Goal: Task Accomplishment & Management: Manage account settings

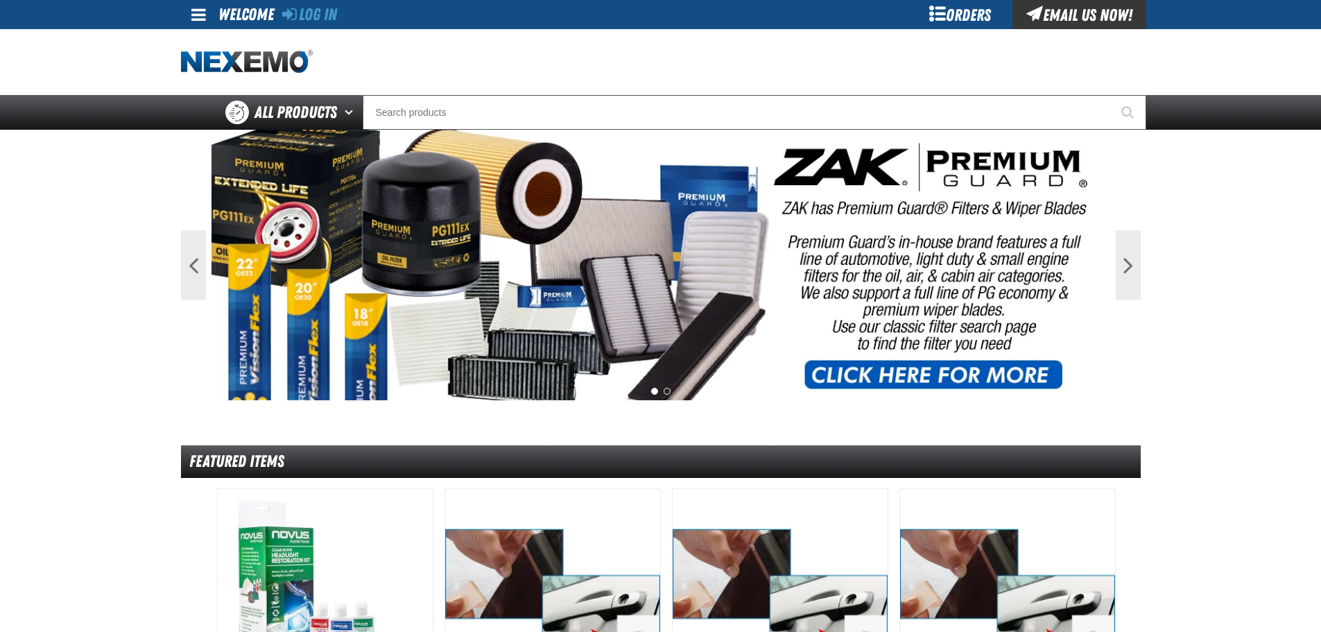
click at [924, 15] on div "Orders" at bounding box center [960, 14] width 104 height 29
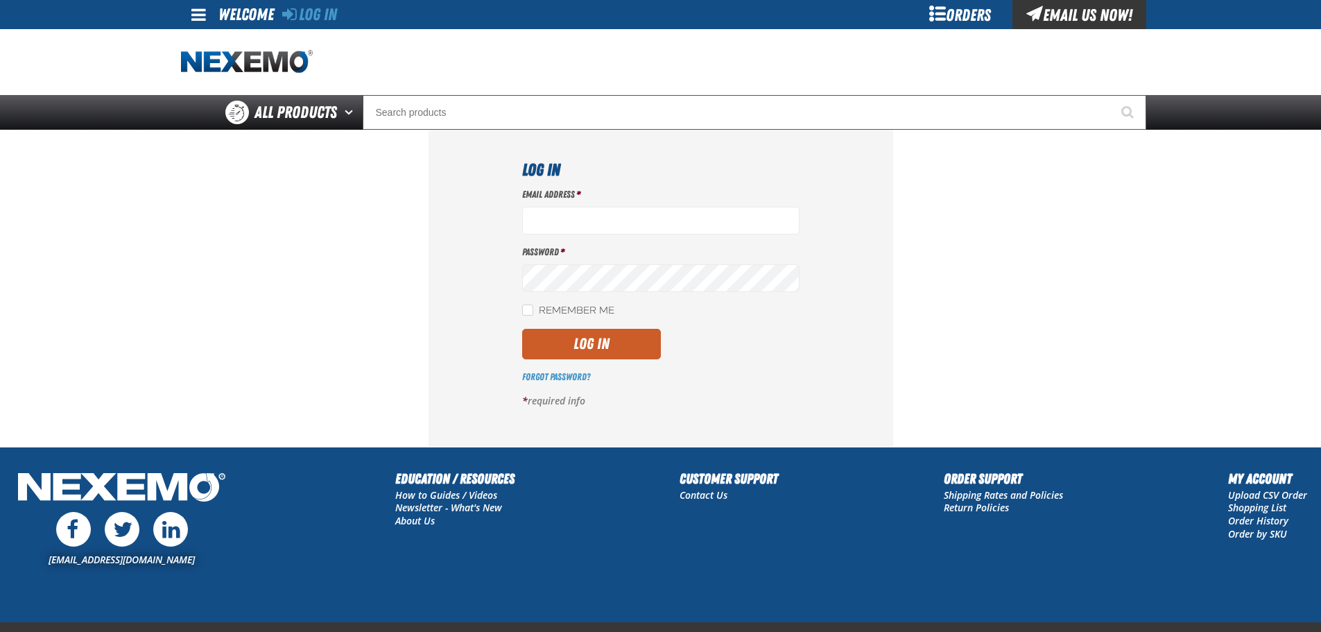
type input "gvfreceptionist@vtaig.com"
click at [559, 306] on label "Remember Me" at bounding box center [568, 310] width 92 height 13
click at [533, 306] on input "Remember Me" at bounding box center [527, 309] width 11 height 11
checkbox input "true"
click at [563, 349] on button "Log In" at bounding box center [591, 344] width 139 height 31
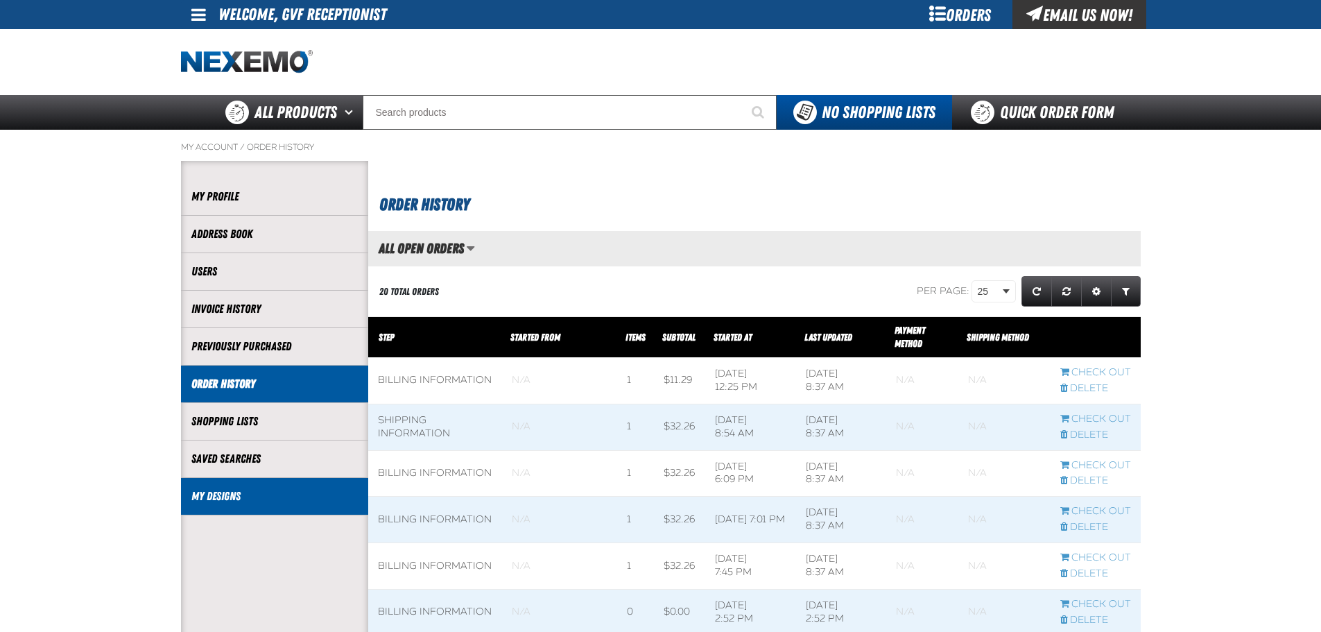
drag, startPoint x: 230, startPoint y: 511, endPoint x: 230, endPoint y: 503, distance: 7.6
click at [230, 510] on li "My Designs" at bounding box center [274, 496] width 187 height 37
click at [254, 485] on li "My Designs" at bounding box center [274, 496] width 187 height 37
click at [216, 496] on link "My Designs" at bounding box center [274, 496] width 166 height 16
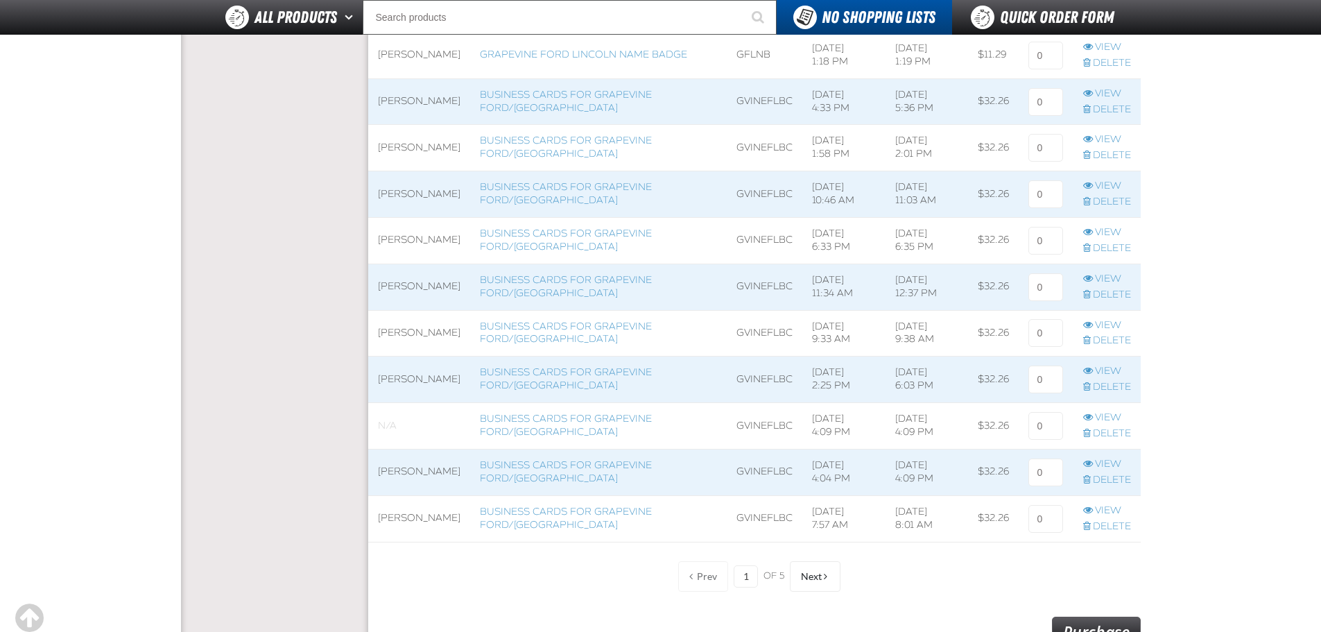
scroll to position [924, 0]
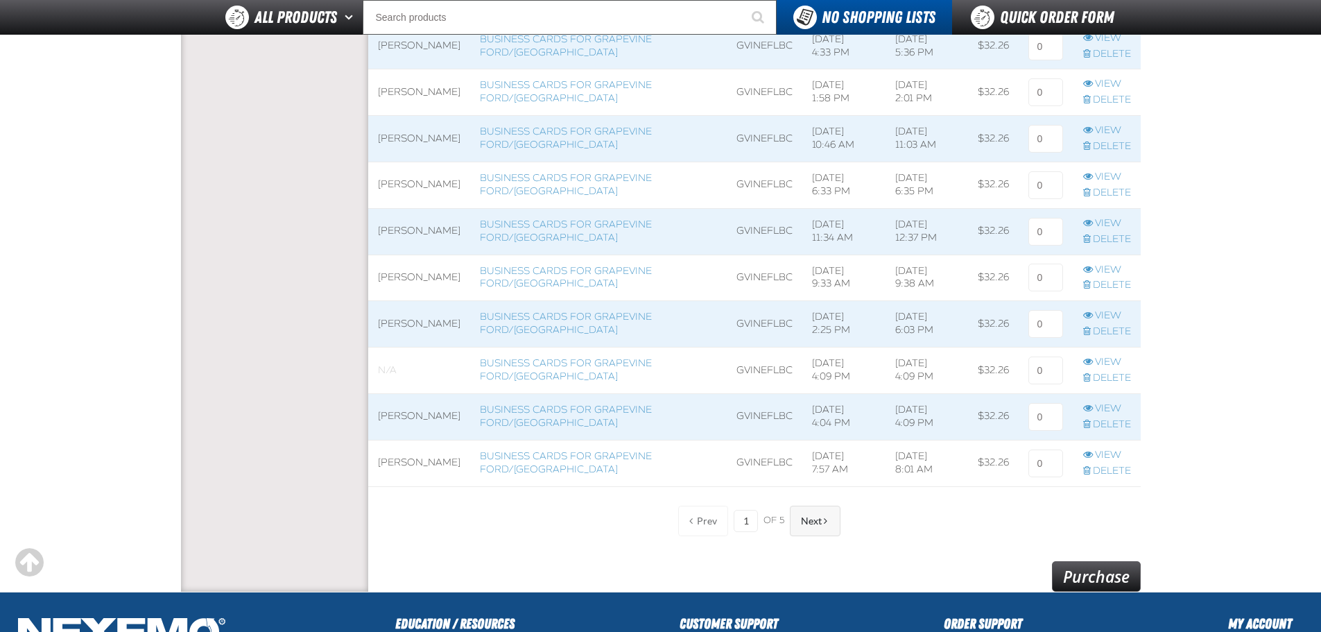
click at [829, 526] on button "Next" at bounding box center [815, 520] width 51 height 31
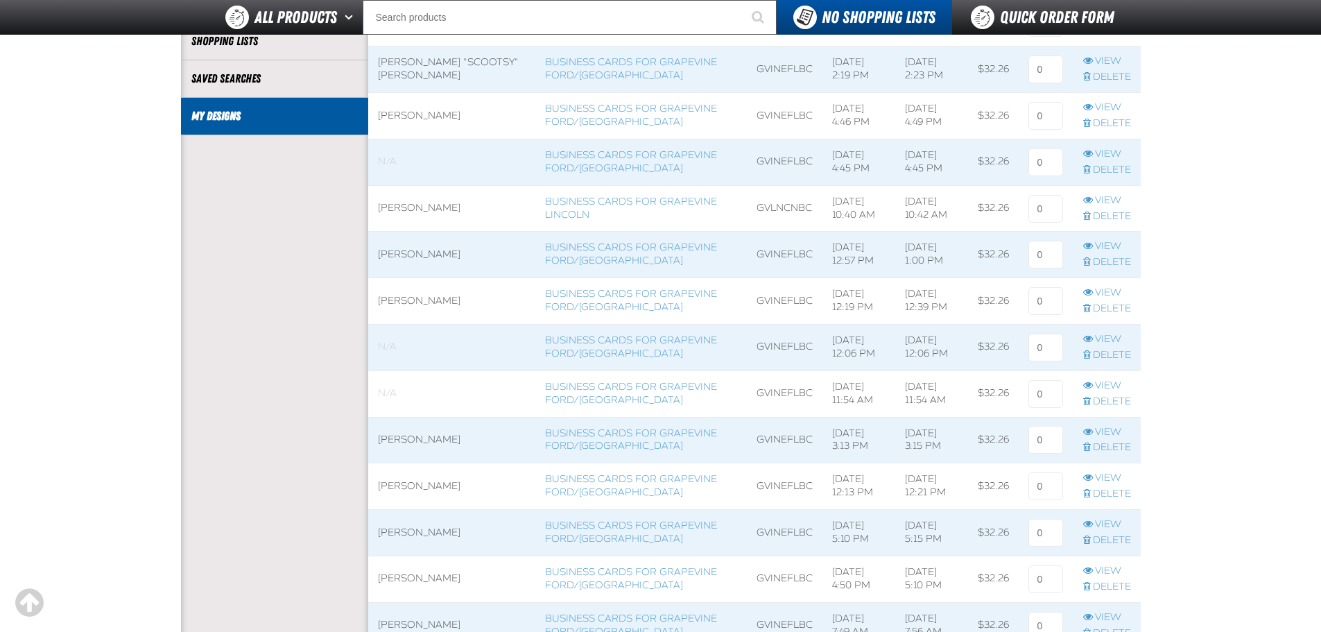
scroll to position [347, 0]
click at [591, 338] on link "Business Cards for Grapevine Ford/[GEOGRAPHIC_DATA]" at bounding box center [631, 345] width 172 height 25
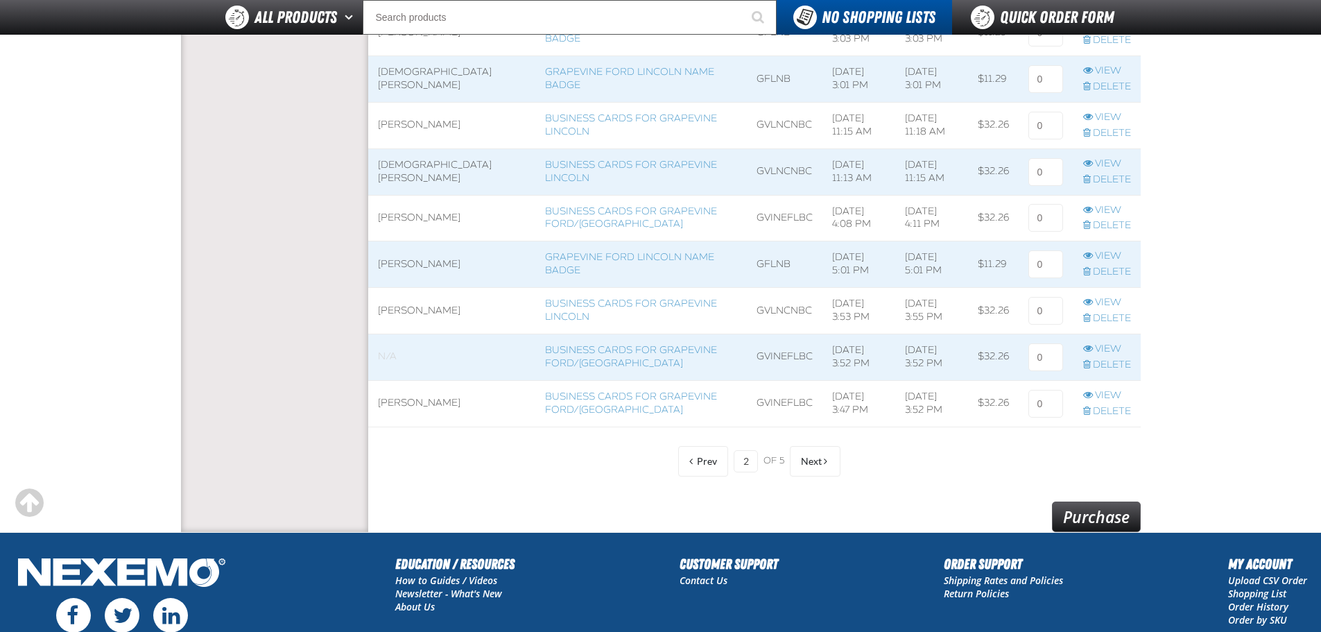
scroll to position [1040, 0]
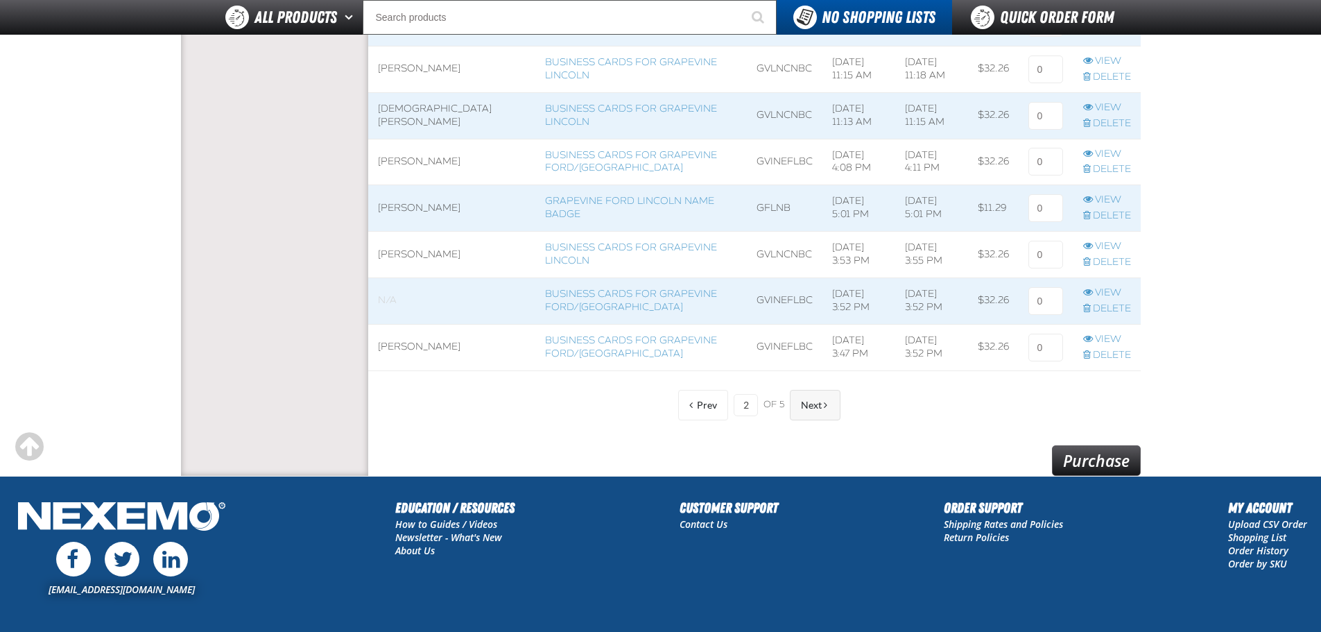
click at [813, 400] on span "Next" at bounding box center [811, 404] width 21 height 11
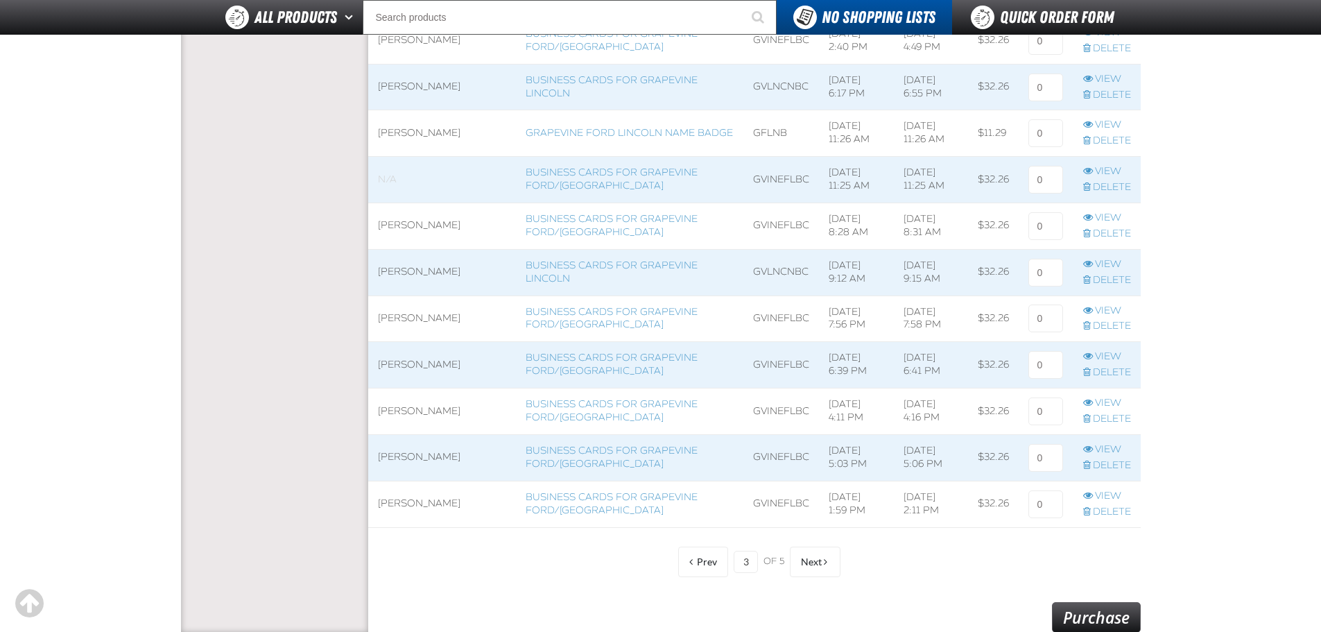
scroll to position [1040, 0]
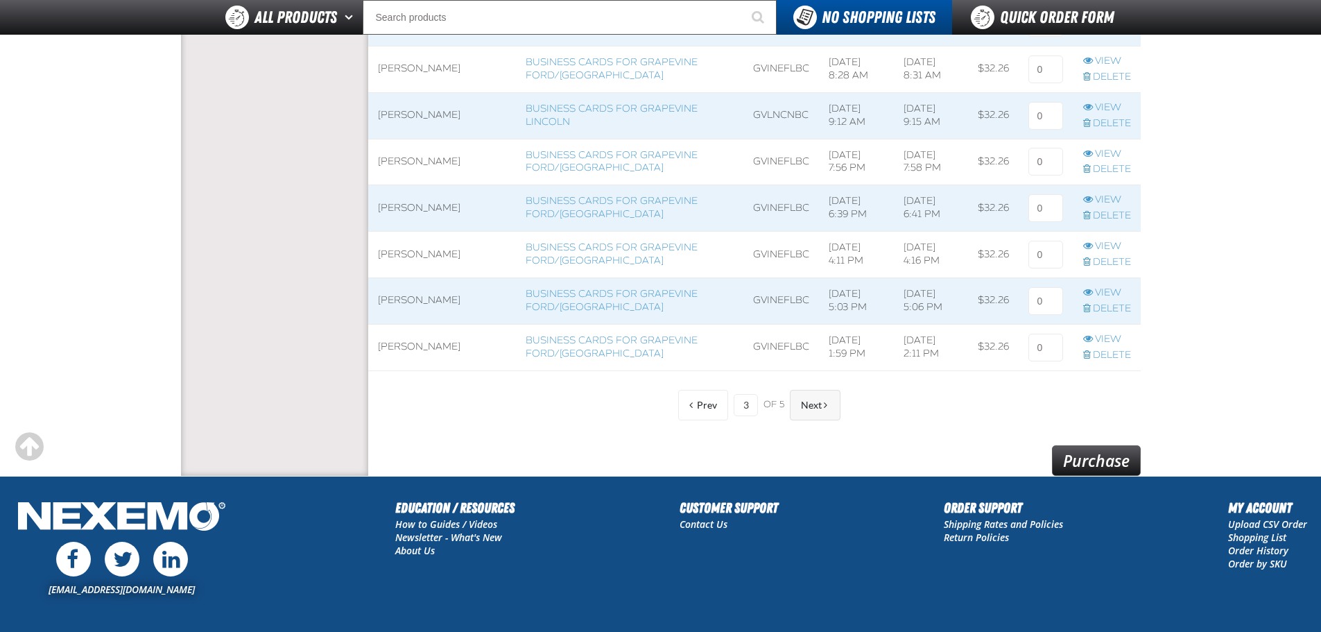
click at [815, 404] on span "Next" at bounding box center [811, 404] width 21 height 11
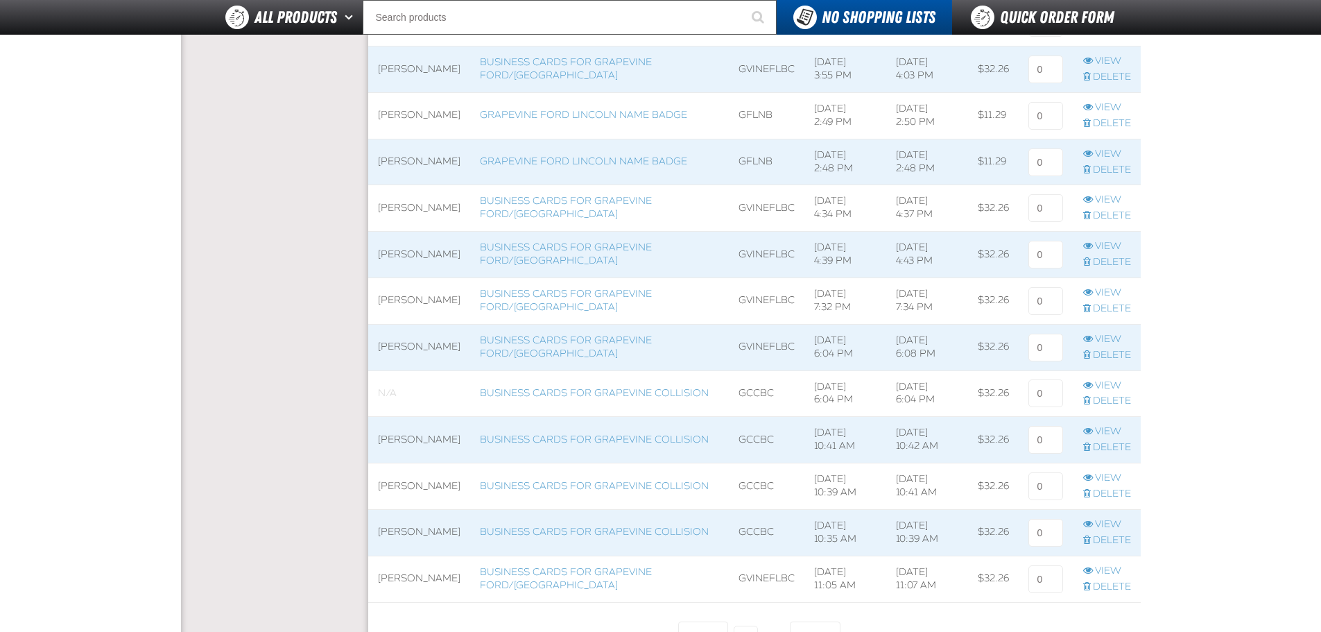
scroll to position [924, 0]
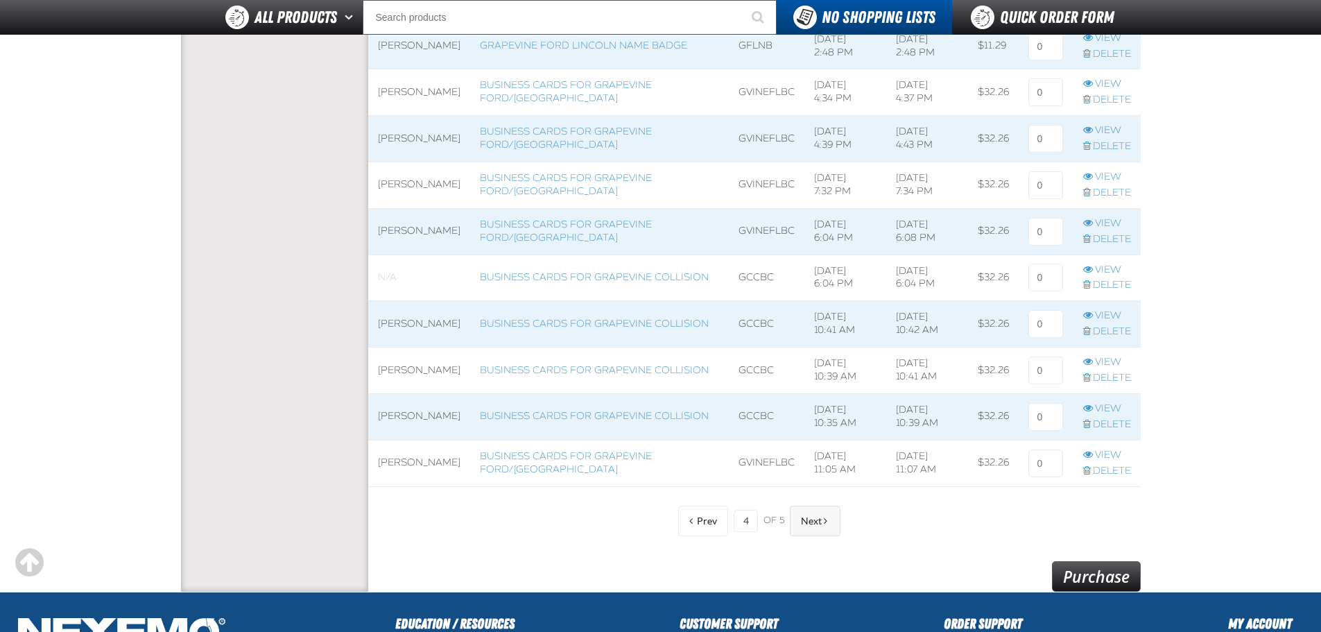
click at [829, 526] on button "Next" at bounding box center [815, 520] width 51 height 31
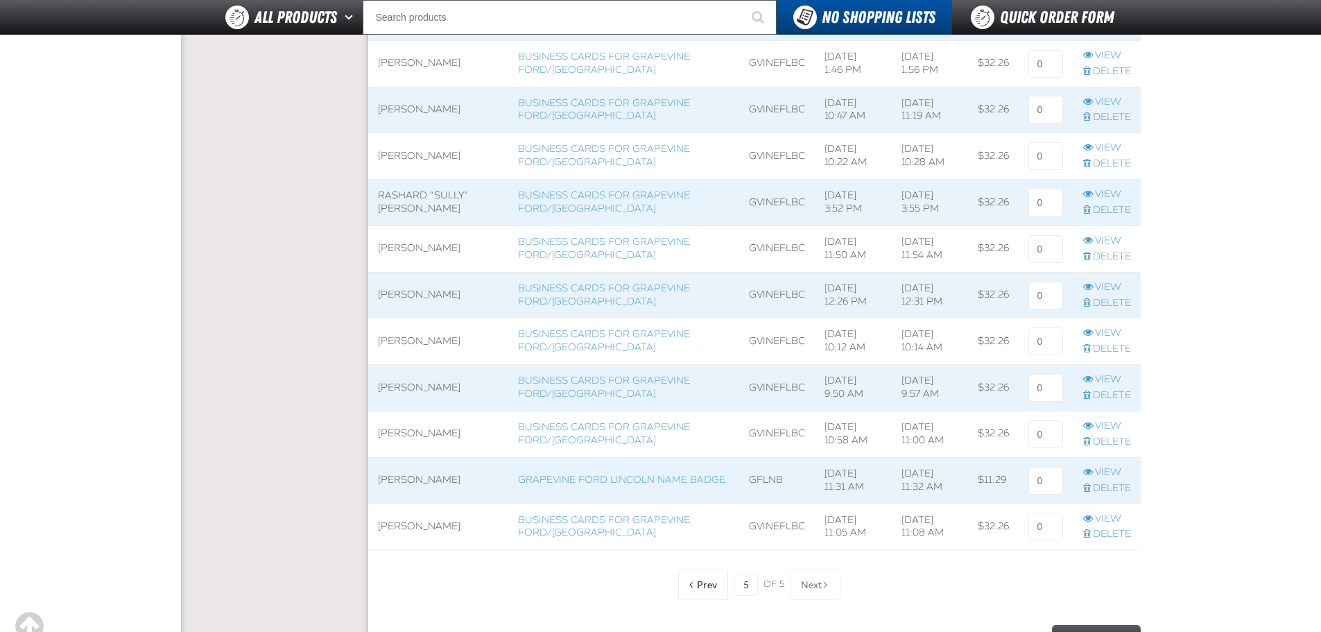
scroll to position [618, 0]
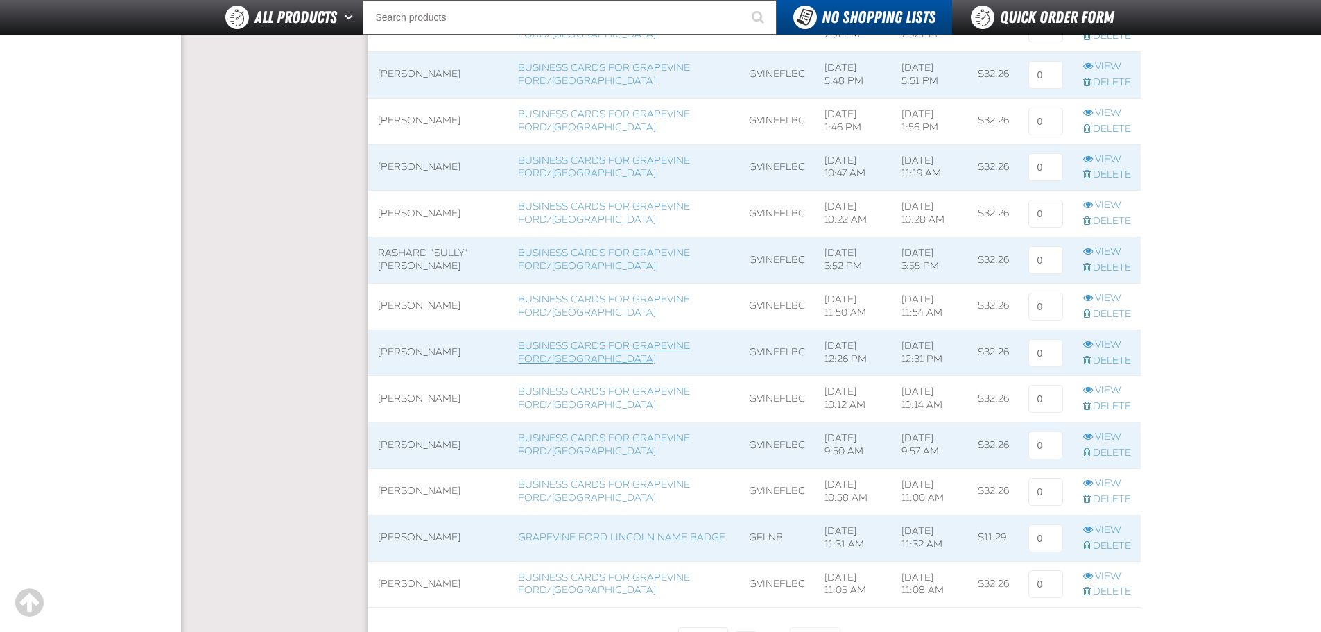
click at [553, 353] on link "Business Cards for Grapevine Ford/[GEOGRAPHIC_DATA]" at bounding box center [604, 352] width 172 height 25
click at [1107, 345] on link "View" at bounding box center [1107, 344] width 48 height 13
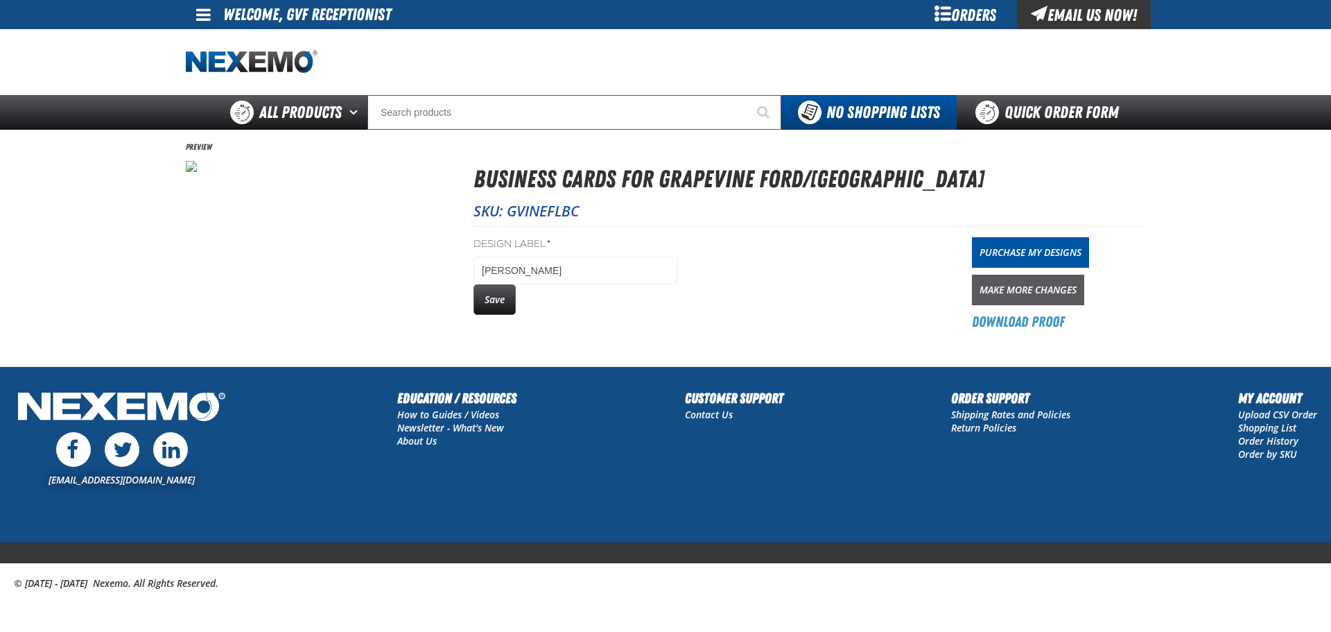
click at [1041, 288] on link "Make More Changes" at bounding box center [1028, 290] width 112 height 31
click at [503, 300] on button "Save" at bounding box center [495, 299] width 42 height 31
click at [1049, 245] on link "Purchase My Designs" at bounding box center [1030, 252] width 117 height 31
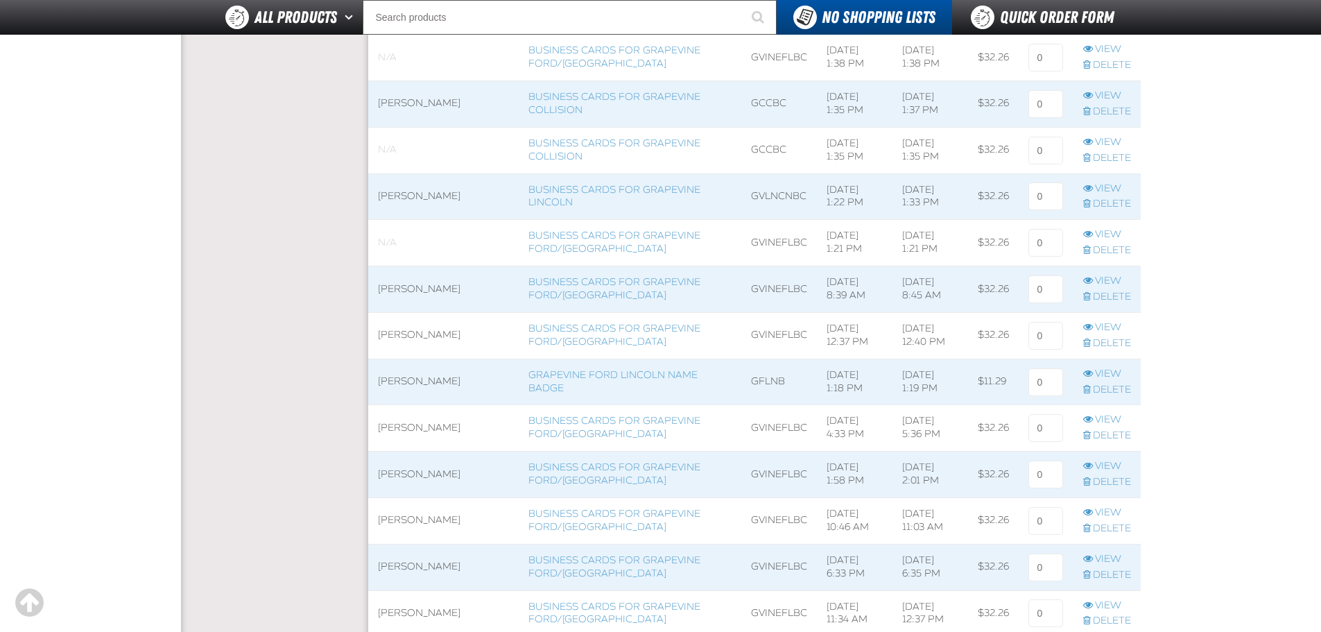
scroll to position [693, 0]
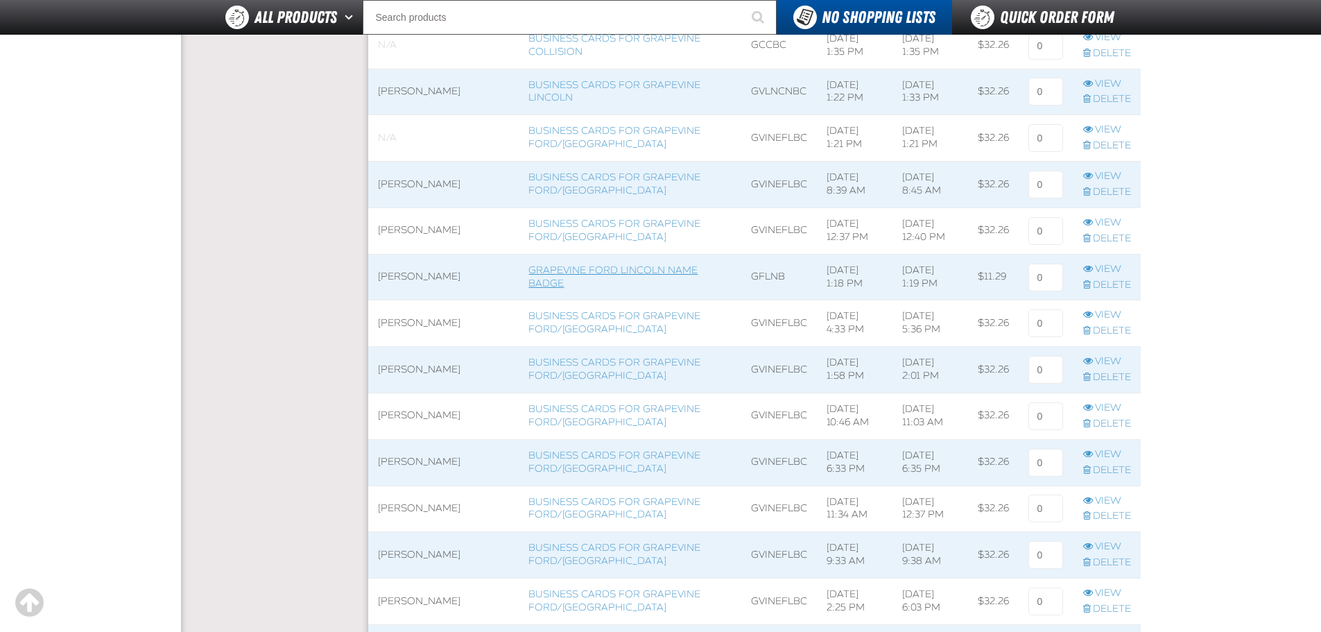
click at [540, 271] on link "Grapevine Ford Lincoln Name Badge" at bounding box center [612, 276] width 169 height 25
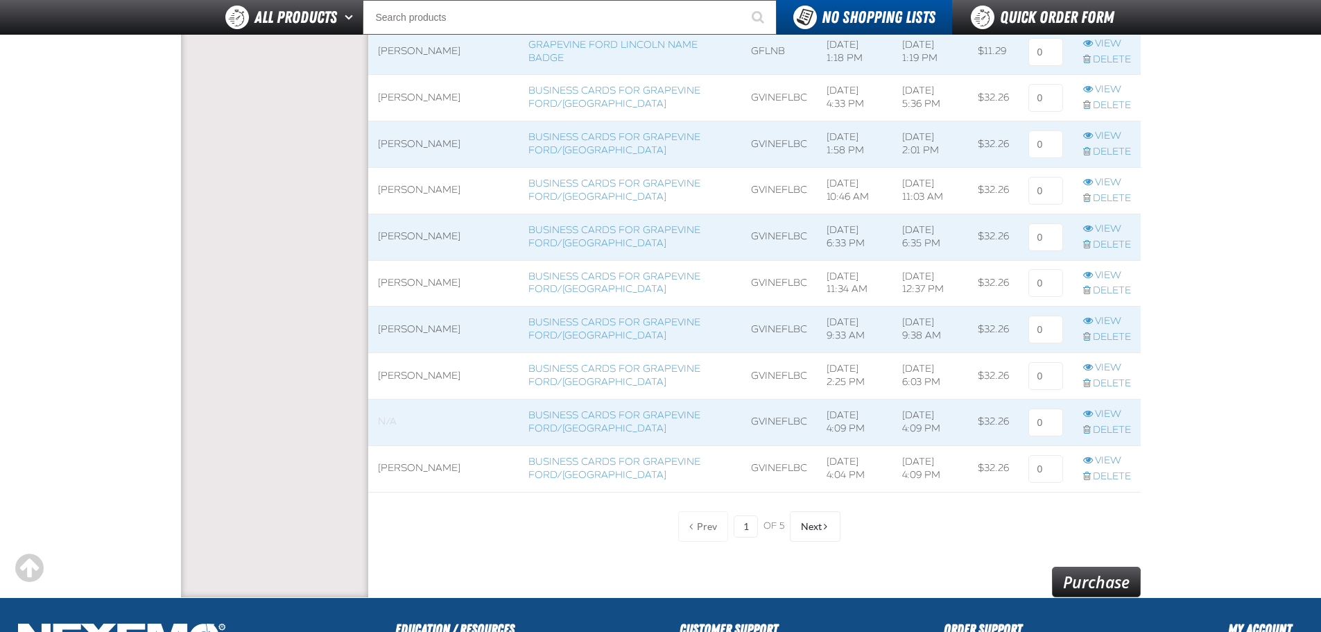
scroll to position [924, 0]
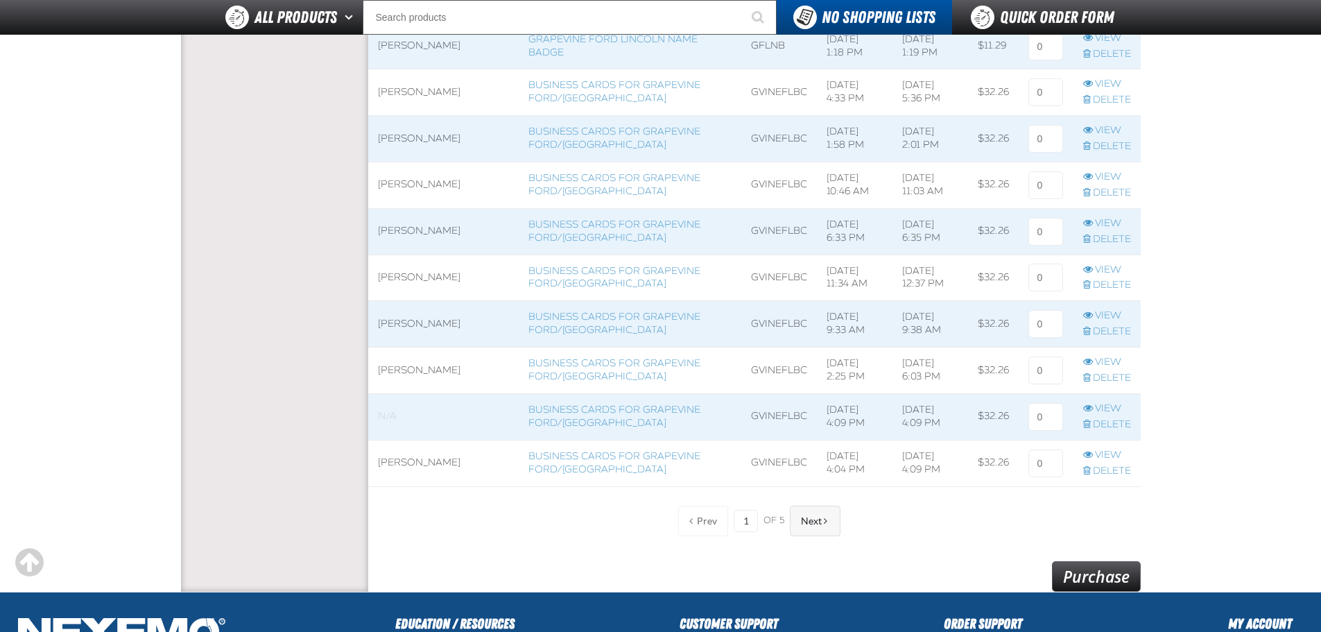
click at [808, 521] on span "Next" at bounding box center [811, 520] width 21 height 11
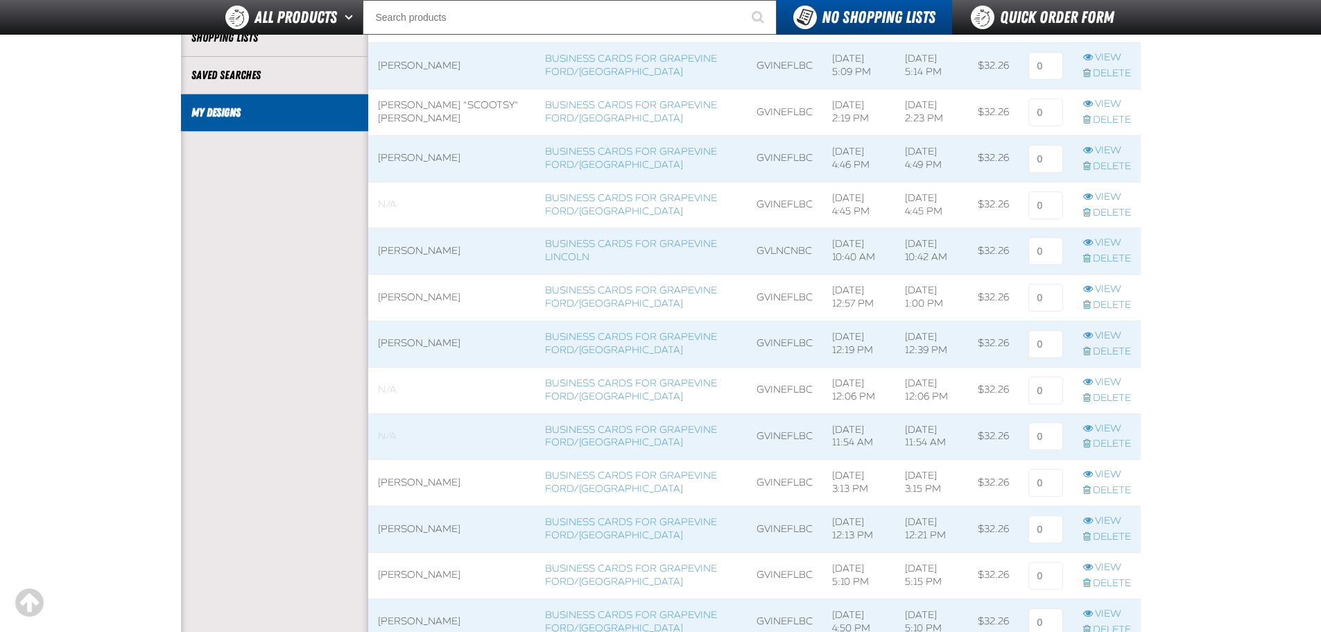
scroll to position [347, 0]
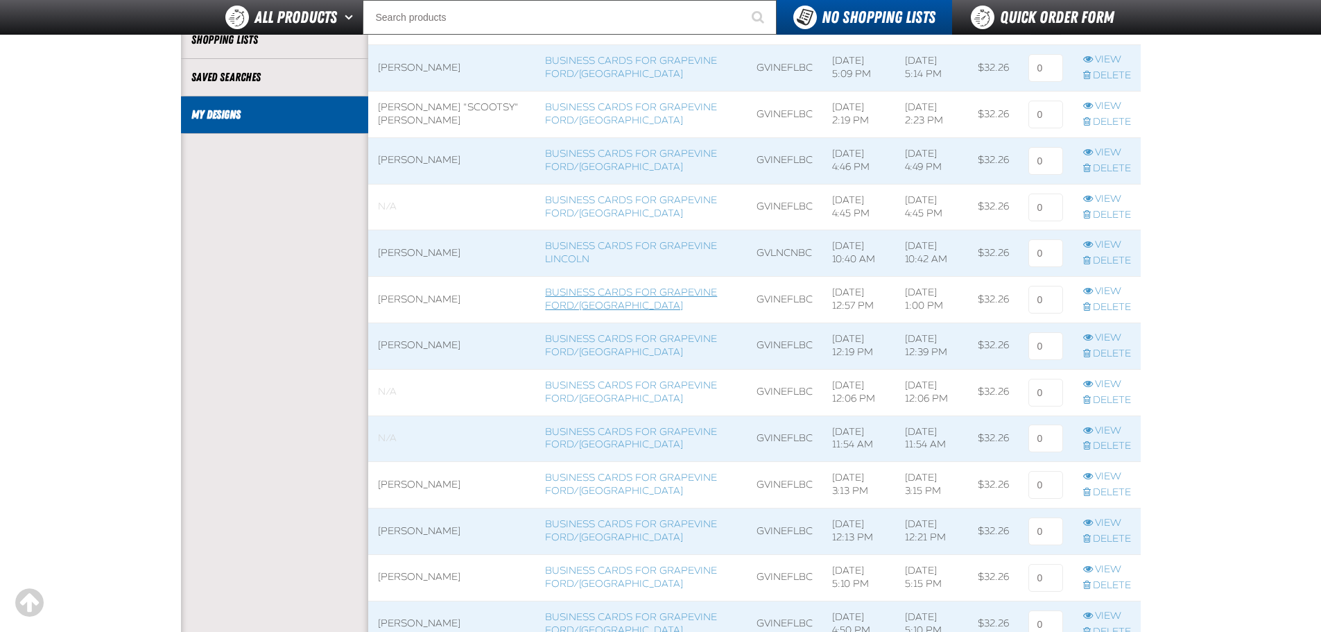
click at [572, 295] on link "Business Cards for Grapevine Ford/[GEOGRAPHIC_DATA]" at bounding box center [631, 298] width 172 height 25
click at [1109, 290] on link "View" at bounding box center [1107, 291] width 48 height 13
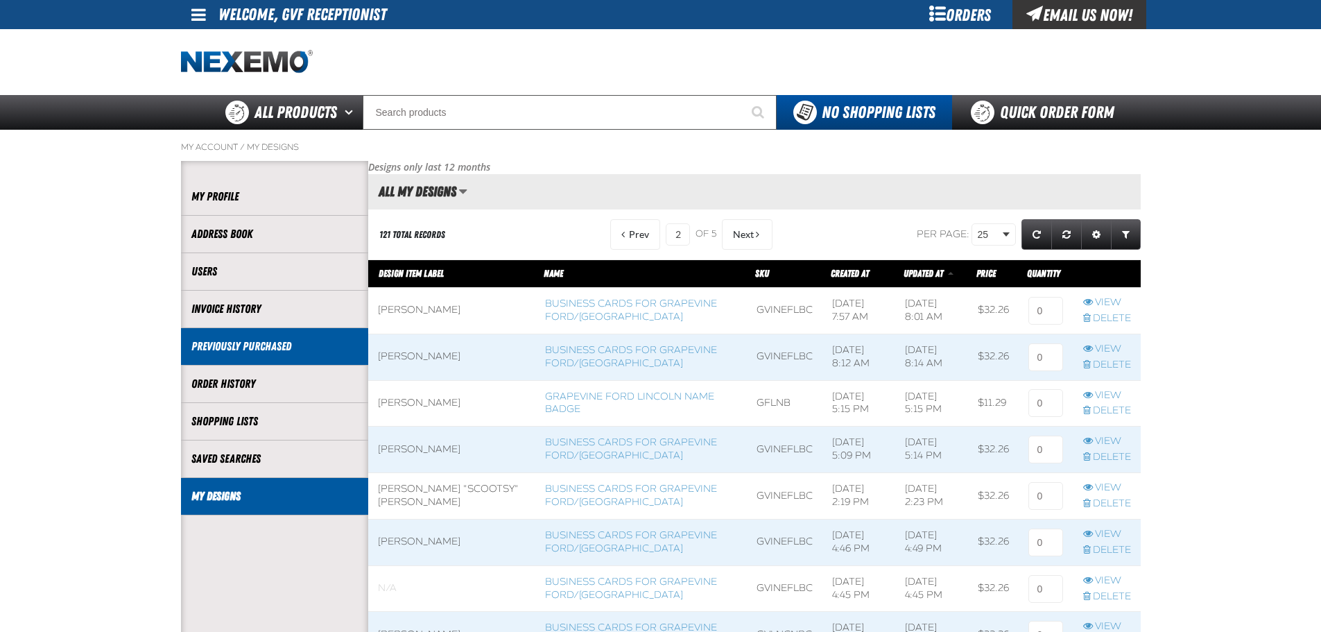
click at [292, 351] on link "Previously Purchased" at bounding box center [274, 346] width 166 height 16
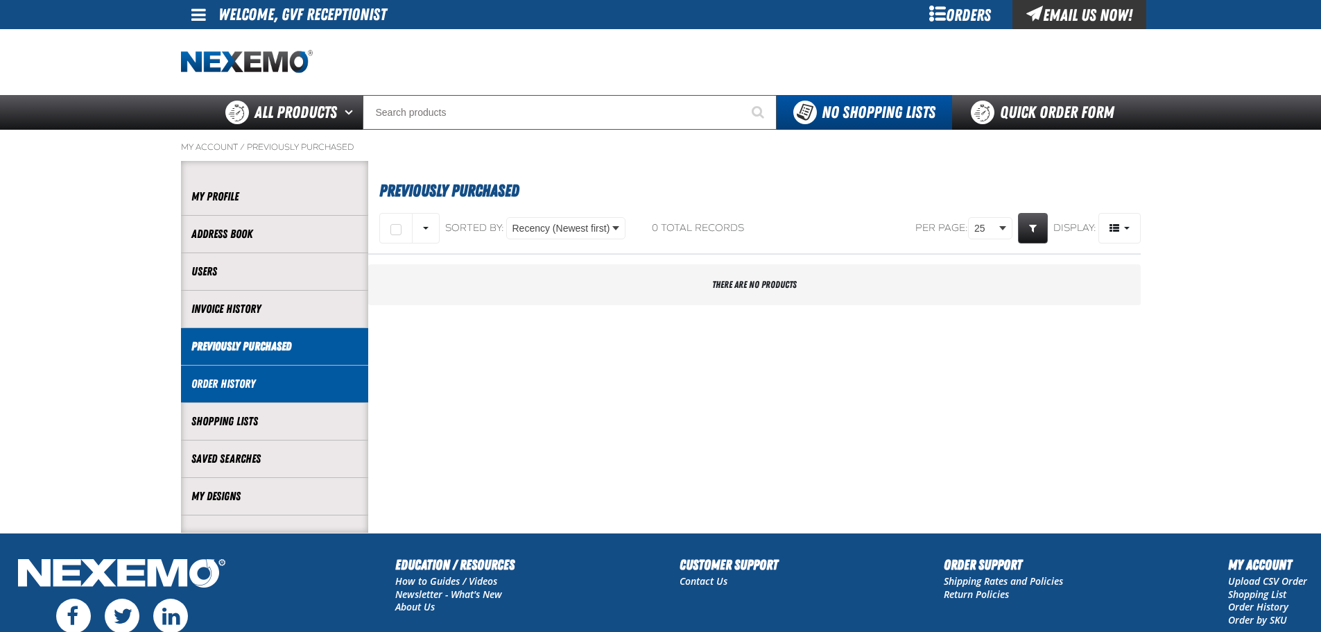
click at [234, 382] on link "Order History" at bounding box center [274, 384] width 166 height 16
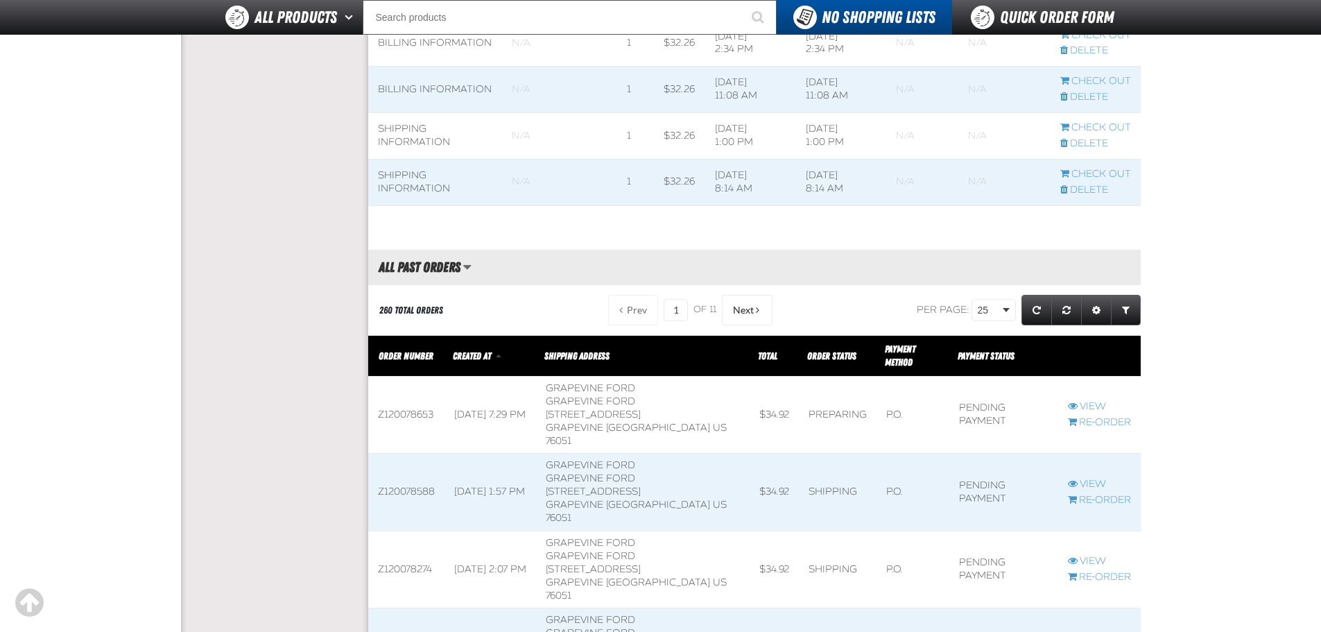
scroll to position [1040, 0]
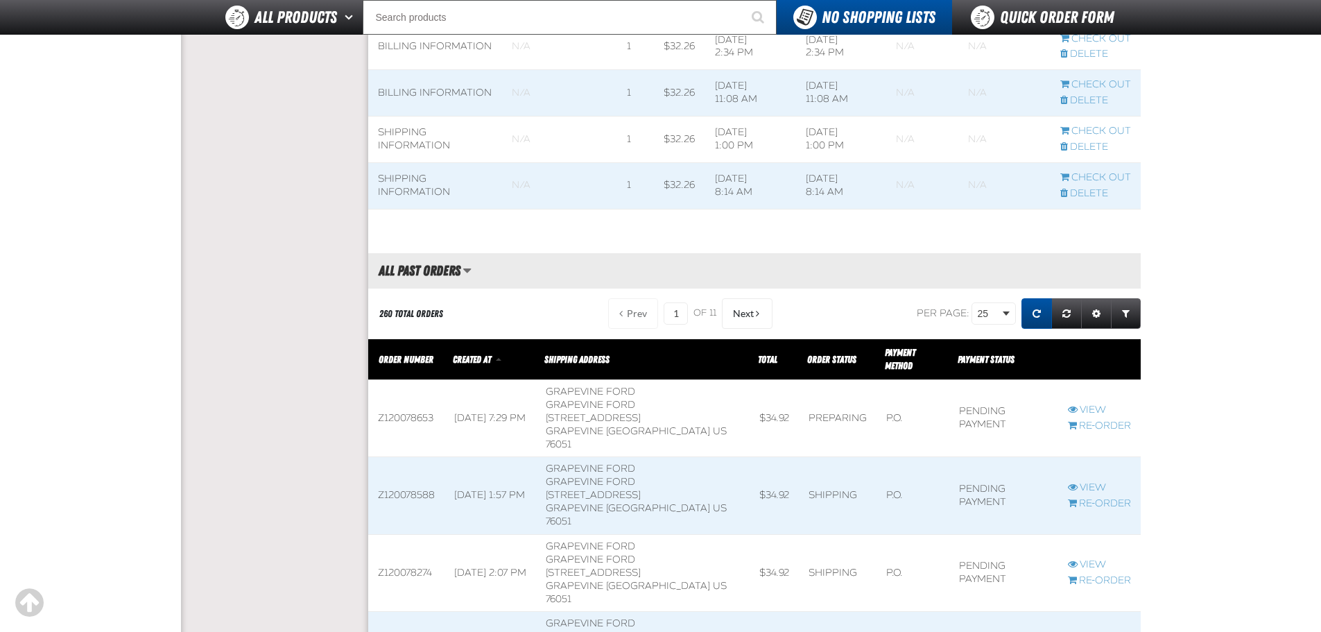
click at [1026, 320] on link "Refresh grid action" at bounding box center [1036, 313] width 31 height 31
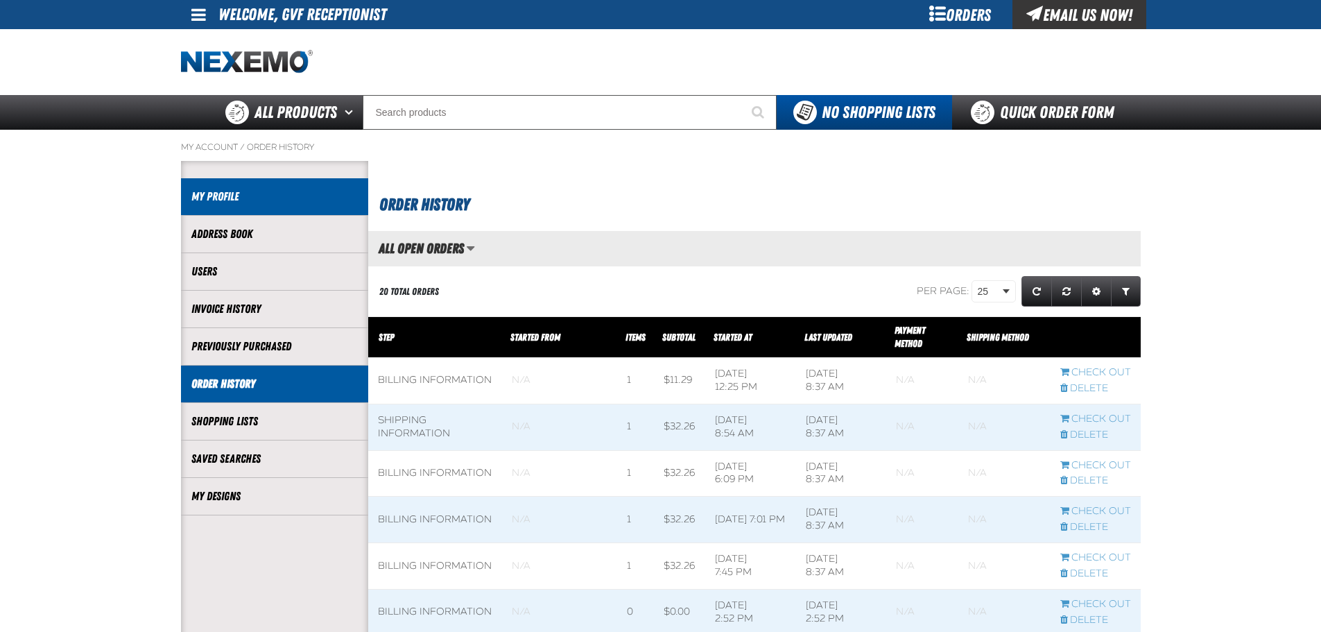
click at [279, 192] on link "My Profile" at bounding box center [274, 197] width 166 height 16
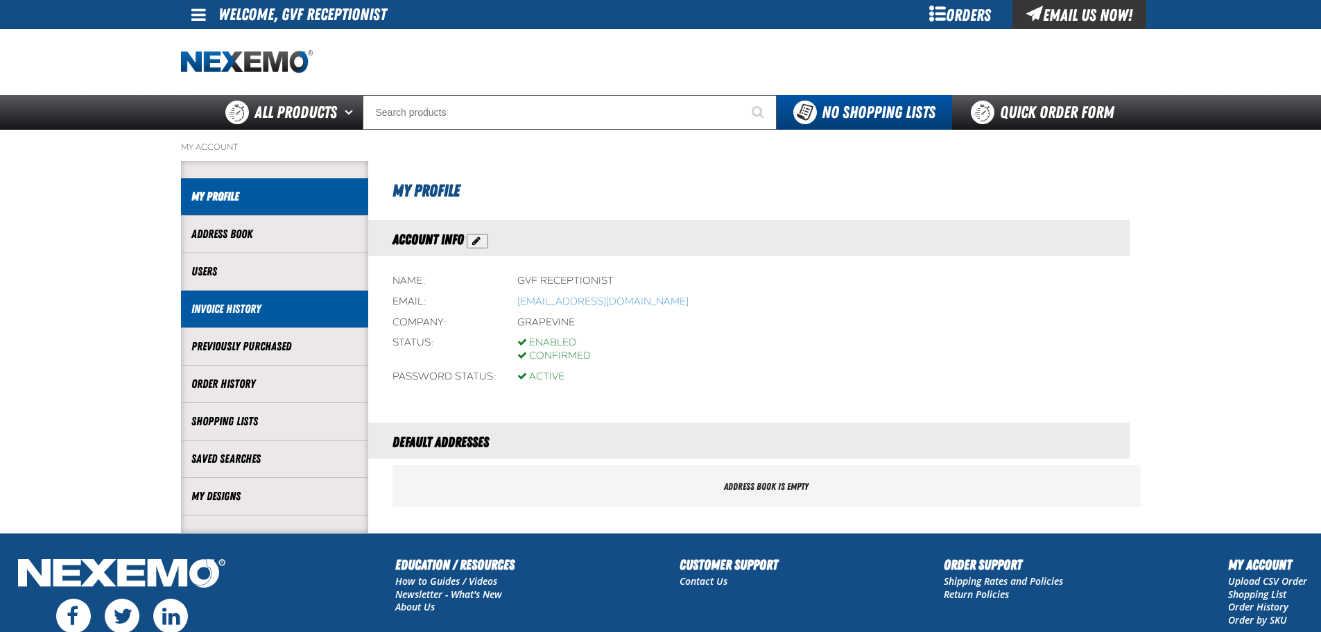
click at [279, 295] on li "Invoice History" at bounding box center [274, 309] width 187 height 37
click at [226, 311] on link "Invoice History" at bounding box center [274, 309] width 166 height 16
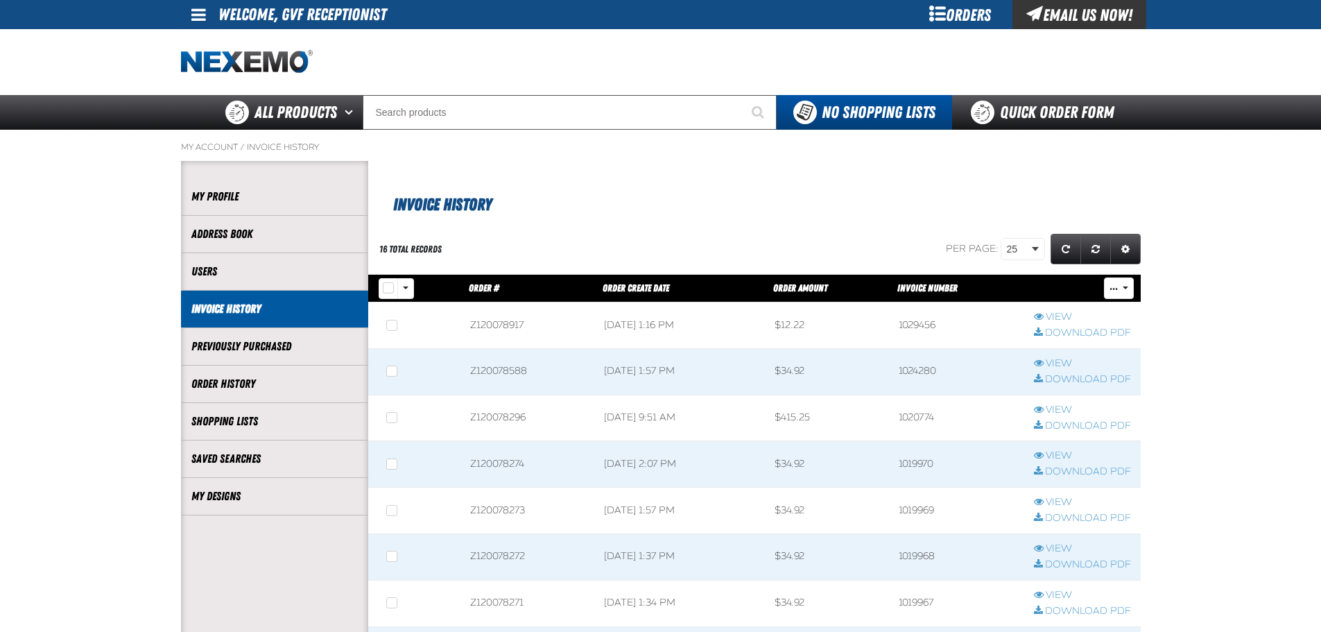
scroll to position [1, 1]
click at [261, 499] on link "My Designs" at bounding box center [274, 496] width 166 height 16
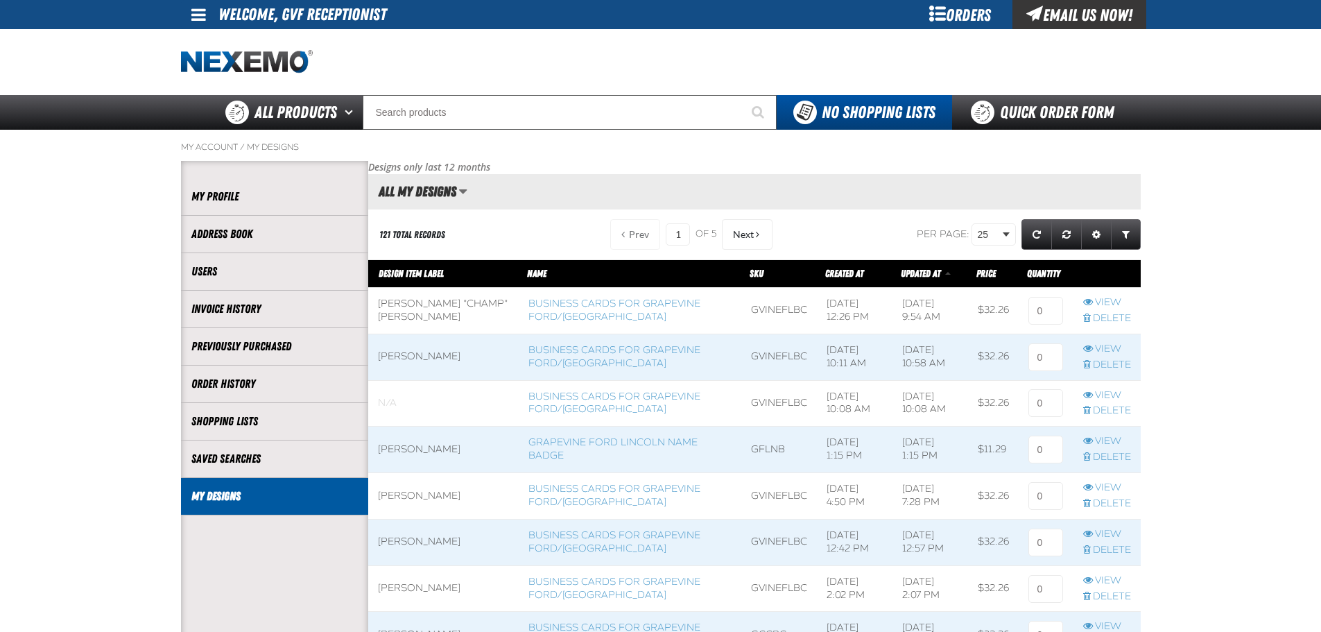
scroll to position [1, 1]
click at [990, 112] on link "Quick Order Form" at bounding box center [1046, 112] width 188 height 35
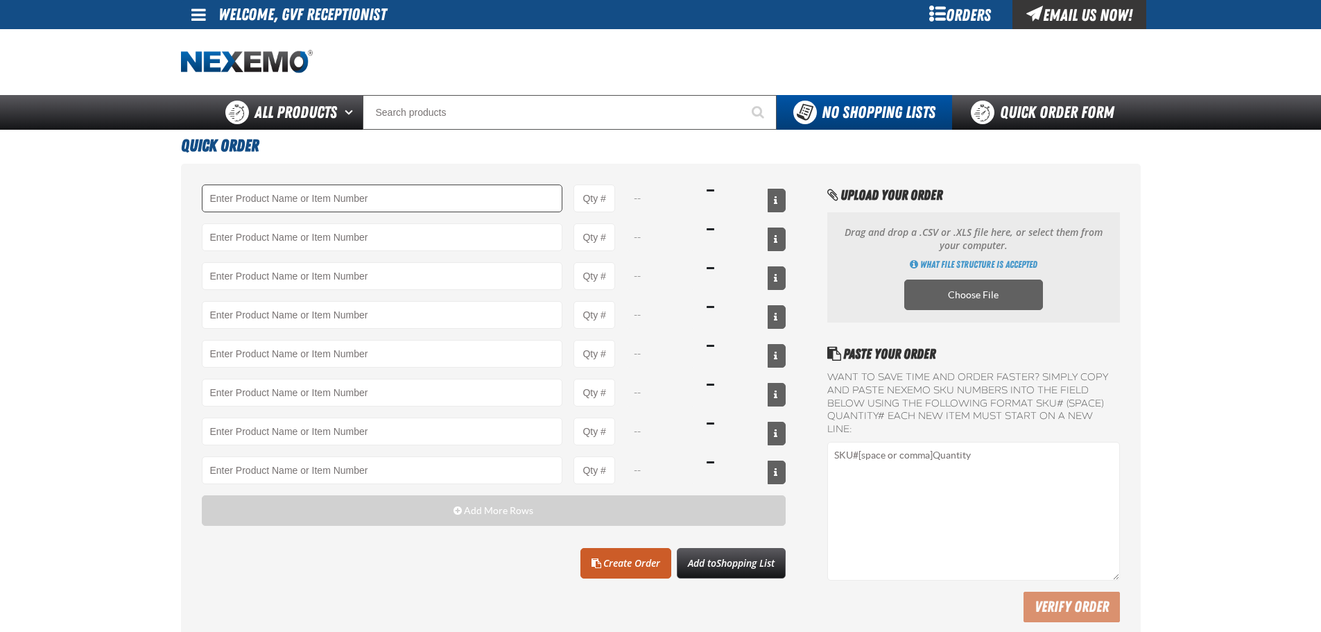
click at [492, 196] on input "Product" at bounding box center [382, 198] width 361 height 28
type input "[PERSON_NAME] "Champ" [PERSON_NAME]"
click at [420, 249] on input "Product" at bounding box center [382, 237] width 361 height 28
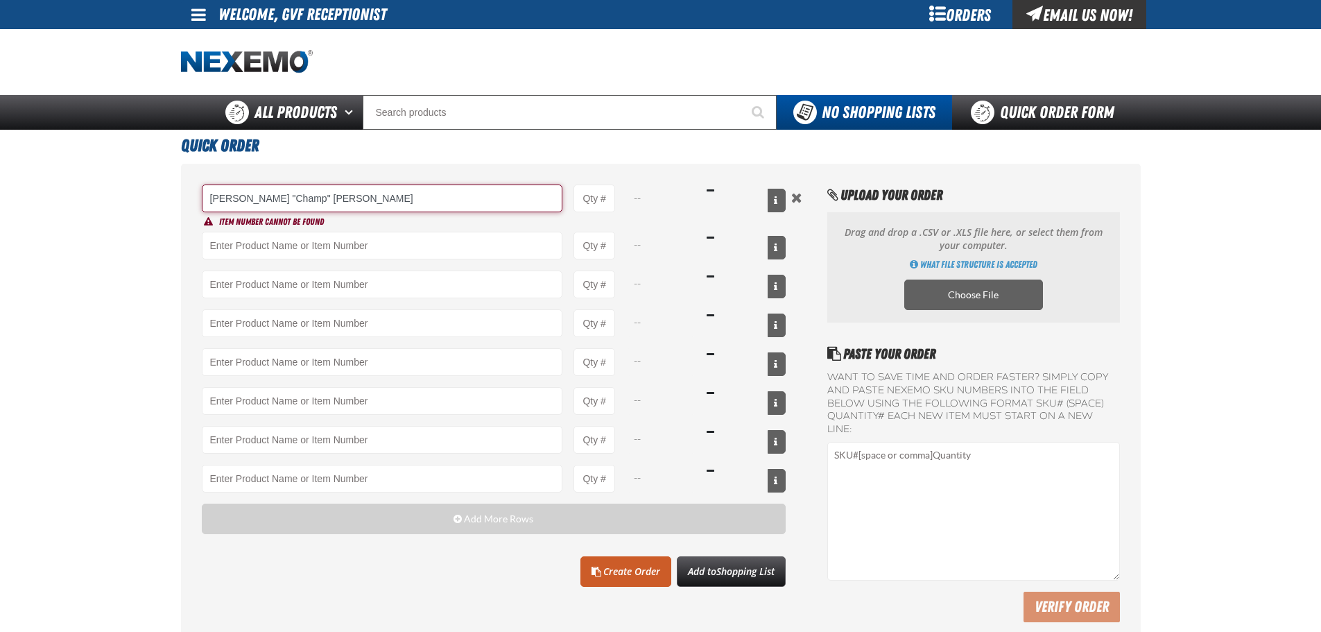
drag, startPoint x: 381, startPoint y: 193, endPoint x: 0, endPoint y: 191, distance: 380.7
click at [0, 191] on main "Quick Order Garry "Champ" Johnson -- Item number cannot be found -- -- -- -- --…" at bounding box center [660, 390] width 1321 height 520
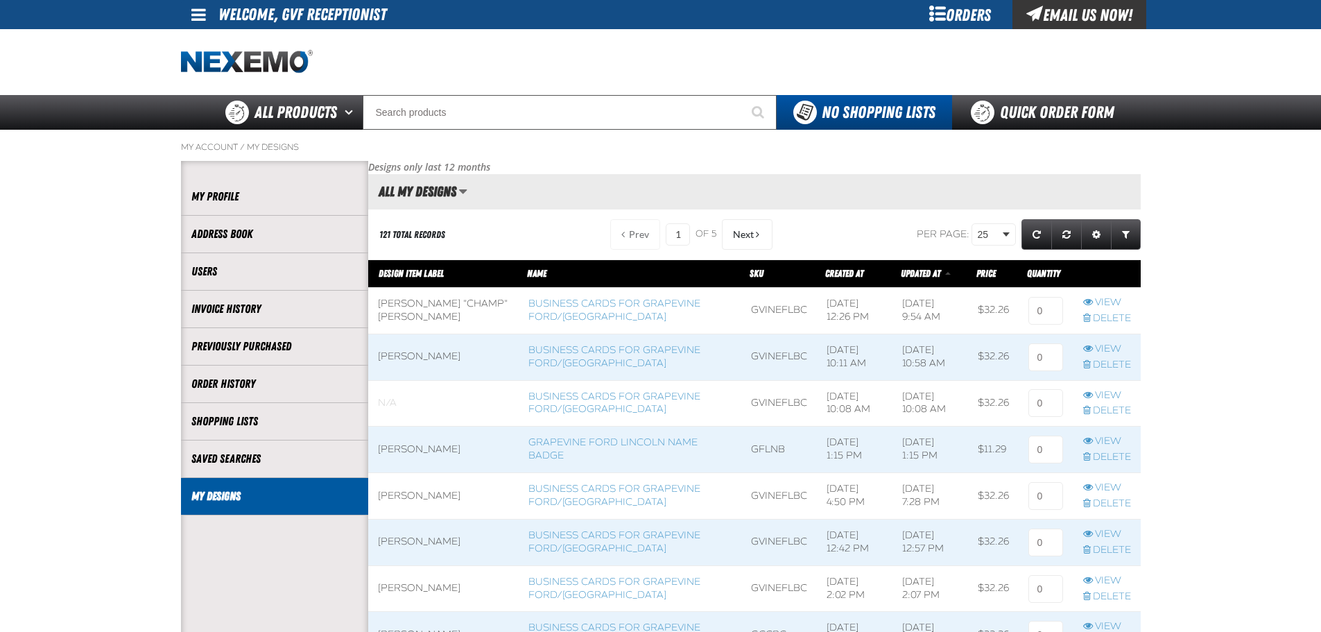
scroll to position [1, 1]
drag, startPoint x: 702, startPoint y: 311, endPoint x: 756, endPoint y: 311, distance: 54.1
click at [756, 311] on td "GVINEFLBC" at bounding box center [779, 310] width 76 height 46
click at [817, 314] on td "11/6/2024, 12:26 PM" at bounding box center [855, 310] width 76 height 46
